Goal: Navigation & Orientation: Find specific page/section

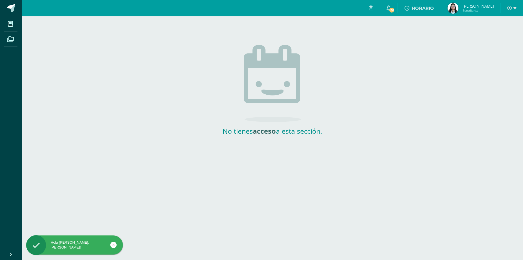
click at [459, 5] on img at bounding box center [453, 8] width 11 height 11
click at [459, 11] on img at bounding box center [453, 8] width 11 height 11
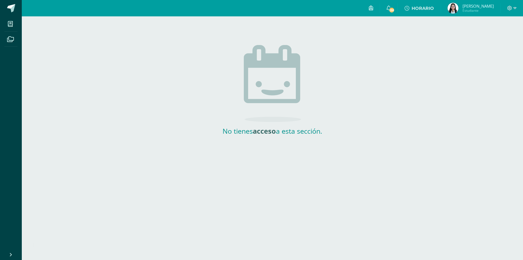
click at [459, 11] on img at bounding box center [453, 8] width 11 height 11
drag, startPoint x: 467, startPoint y: 11, endPoint x: 426, endPoint y: 15, distance: 41.4
click at [459, 11] on img at bounding box center [453, 8] width 11 height 11
click at [9, 24] on icon at bounding box center [10, 23] width 5 height 5
click at [11, 35] on span at bounding box center [10, 39] width 12 height 12
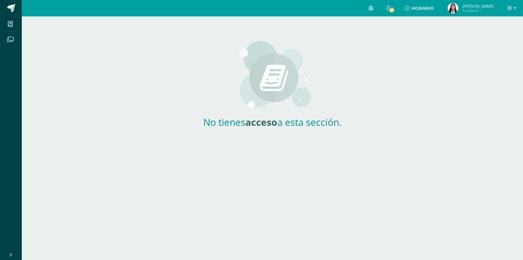
click at [398, 8] on link "136" at bounding box center [388, 8] width 17 height 16
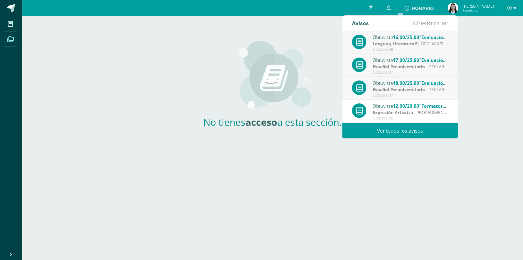
click at [423, 20] on span "1007 avisos sin leer" at bounding box center [429, 23] width 37 height 6
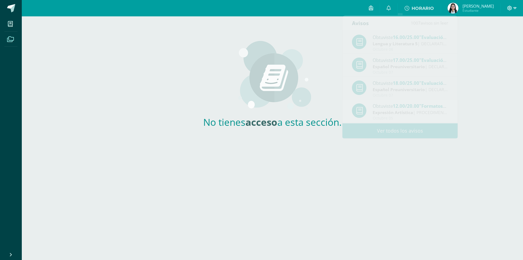
click at [512, 6] on icon at bounding box center [510, 8] width 5 height 5
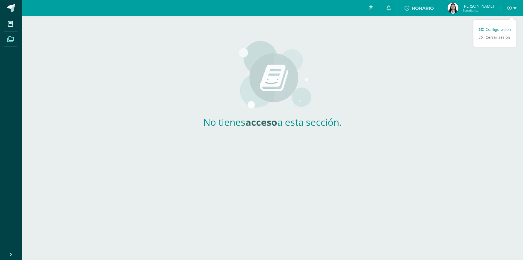
click at [495, 28] on span "Configuración" at bounding box center [498, 29] width 25 height 5
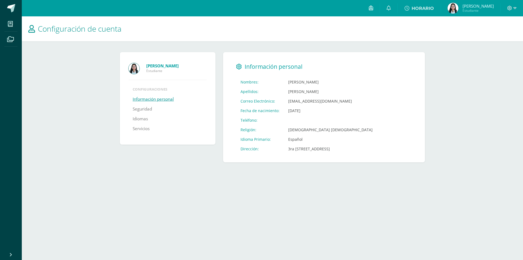
click at [459, 4] on img at bounding box center [453, 8] width 11 height 11
click at [489, 7] on span "[PERSON_NAME]" at bounding box center [478, 5] width 31 height 5
drag, startPoint x: 489, startPoint y: 7, endPoint x: 461, endPoint y: 3, distance: 27.8
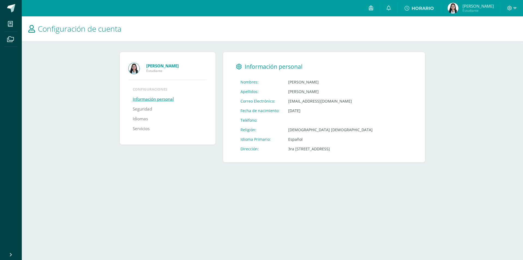
click at [489, 7] on span "[PERSON_NAME]" at bounding box center [478, 5] width 31 height 5
click at [476, 4] on span "[PERSON_NAME]" at bounding box center [478, 5] width 31 height 5
click at [159, 99] on link "Información personal" at bounding box center [153, 99] width 41 height 10
click at [380, 5] on link at bounding box center [371, 8] width 17 height 16
drag, startPoint x: 496, startPoint y: 55, endPoint x: 451, endPoint y: 28, distance: 53.1
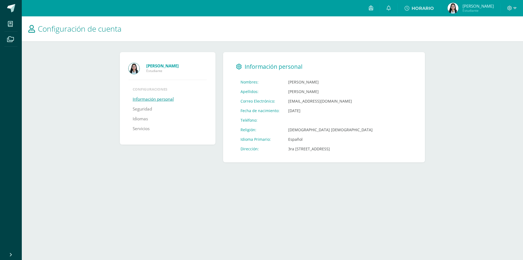
click at [495, 55] on div "Configuración de cuenta Ivana Sofía Espino Pinto Estudiante Configuraciones Inf…" at bounding box center [273, 94] width 502 height 157
click at [391, 8] on icon at bounding box center [389, 7] width 4 height 5
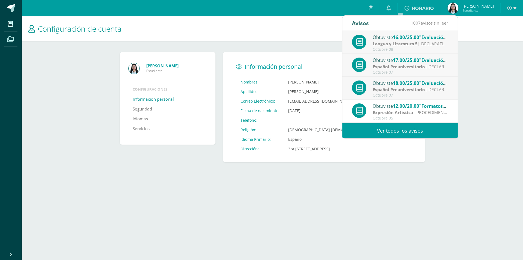
click at [498, 52] on div "Configuración de cuenta Ivana Sofía Espino Pinto Estudiante Configuraciones Inf…" at bounding box center [273, 94] width 502 height 157
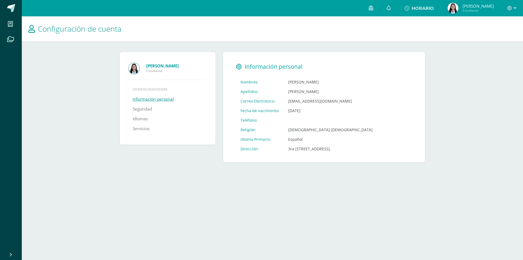
click at [459, 5] on img at bounding box center [453, 8] width 11 height 11
click at [473, 7] on span "Ivana Sofía Estudiante" at bounding box center [471, 8] width 49 height 11
click at [480, 6] on span "[PERSON_NAME]" at bounding box center [478, 5] width 31 height 5
click at [4, 22] on li "Mis cursos" at bounding box center [11, 23] width 22 height 15
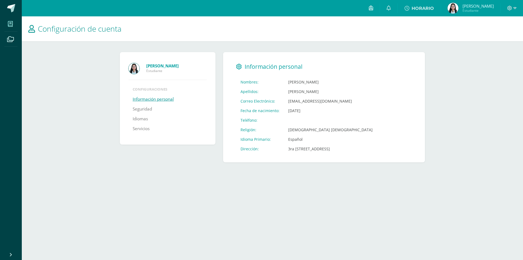
click at [10, 22] on icon at bounding box center [10, 23] width 5 height 5
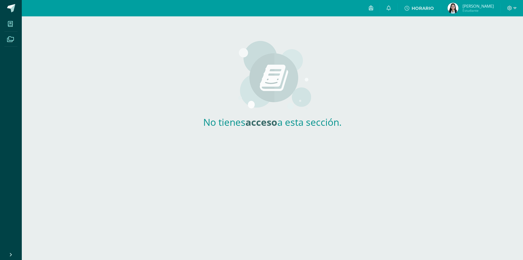
click at [10, 37] on icon at bounding box center [10, 39] width 7 height 5
click at [16, 37] on span at bounding box center [10, 39] width 12 height 12
drag, startPoint x: 521, startPoint y: 1, endPoint x: 374, endPoint y: 141, distance: 202.6
click at [374, 141] on div "No tienes acceso a esta sección." at bounding box center [273, 79] width 502 height 127
